Goal: Communication & Community: Ask a question

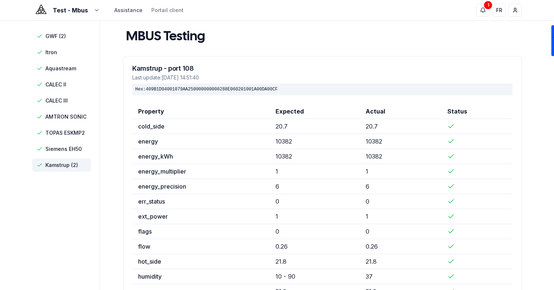
click at [139, 11] on link "Assistance" at bounding box center [128, 10] width 28 height 7
click at [135, 12] on link "Assistance" at bounding box center [128, 10] width 28 height 7
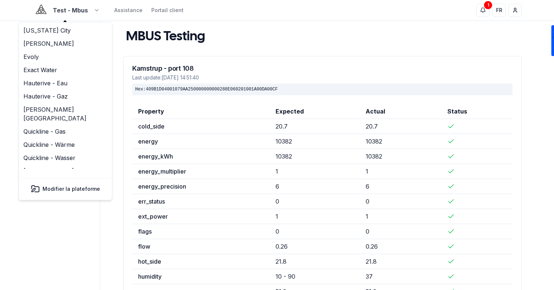
click at [53, 7] on html "Test - Mbus Assistance Portail client 1 1 FR Sami GWF (2) Itron Aquastream CALE…" at bounding box center [277, 229] width 554 height 458
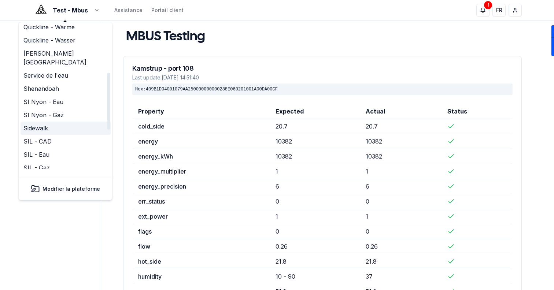
scroll to position [224, 0]
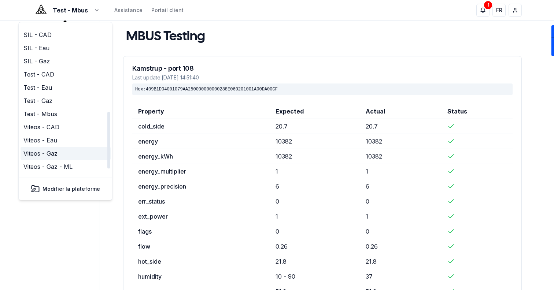
click at [56, 147] on link "Viteos - Gaz" at bounding box center [66, 153] width 90 height 13
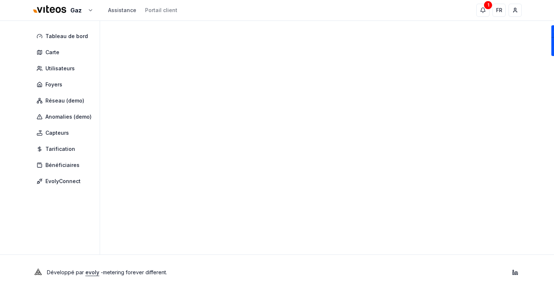
click at [120, 7] on link "Assistance" at bounding box center [122, 10] width 28 height 7
click at [118, 16] on div "Gaz Assistance Portail client" at bounding box center [104, 11] width 145 height 16
click at [123, 7] on link "Assistance" at bounding box center [122, 10] width 28 height 7
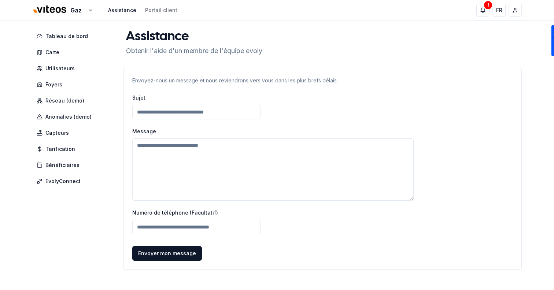
scroll to position [24, 0]
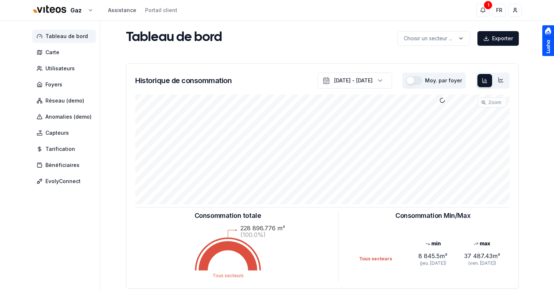
click at [111, 9] on link "Assistance" at bounding box center [122, 10] width 28 height 7
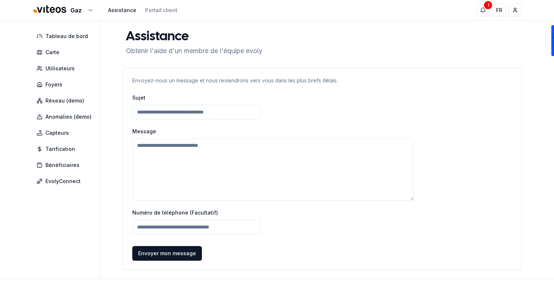
click at [151, 116] on input at bounding box center [196, 112] width 128 height 15
type input "*****"
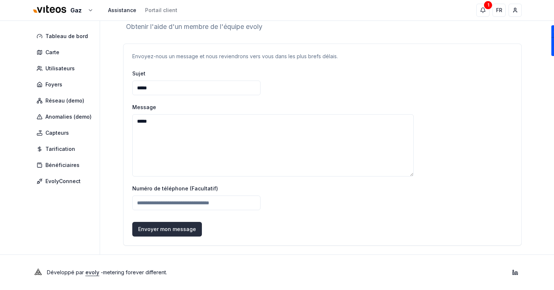
type textarea "*****"
click at [165, 228] on button "Envoyer mon message" at bounding box center [167, 229] width 70 height 15
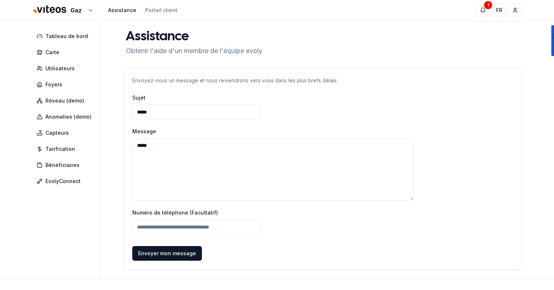
click at [73, 19] on div "Gaz Assistance Portail client 1 1 FR Sami" at bounding box center [277, 10] width 513 height 21
click at [488, 7] on div "1" at bounding box center [488, 5] width 8 height 8
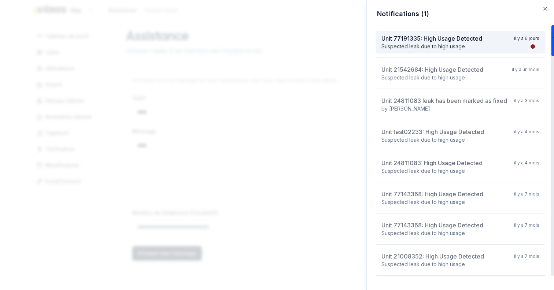
click at [503, 36] on div "Unit 77191335: High Usage Detected il y a 6 jours" at bounding box center [461, 38] width 158 height 9
